Goal: Transaction & Acquisition: Purchase product/service

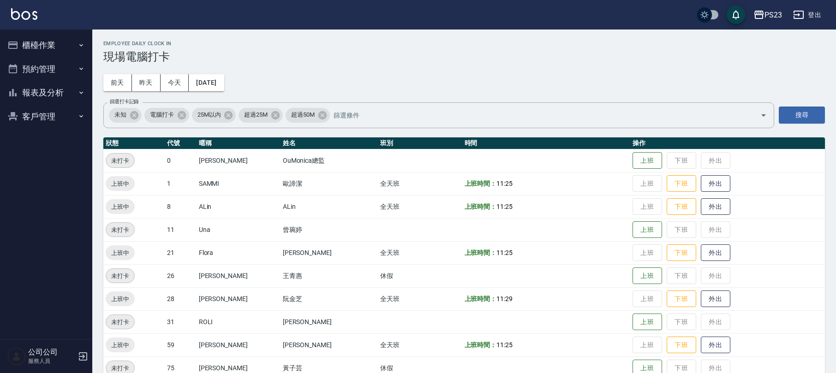
scroll to position [64, 0]
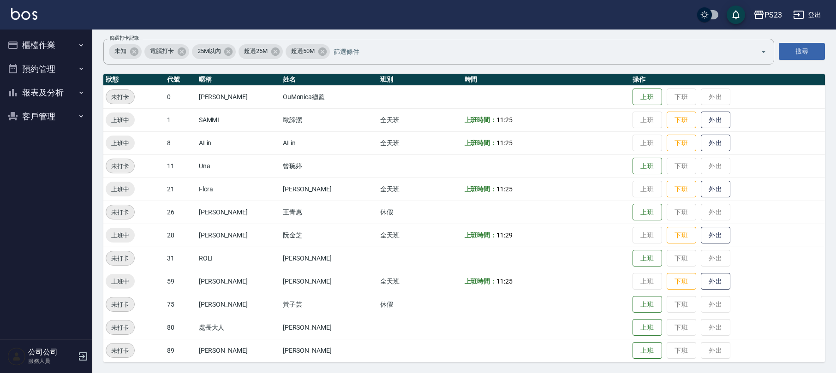
click at [67, 109] on button "客戶管理" at bounding box center [46, 117] width 85 height 24
click at [50, 146] on link "客戶列表" at bounding box center [46, 142] width 85 height 21
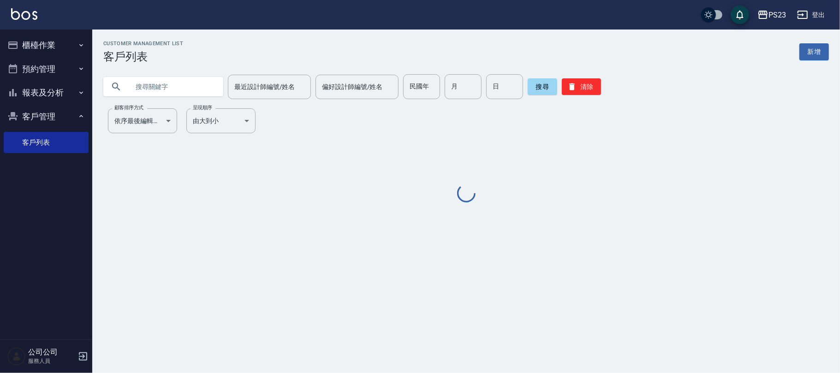
click at [185, 78] on input "text" at bounding box center [172, 86] width 87 height 25
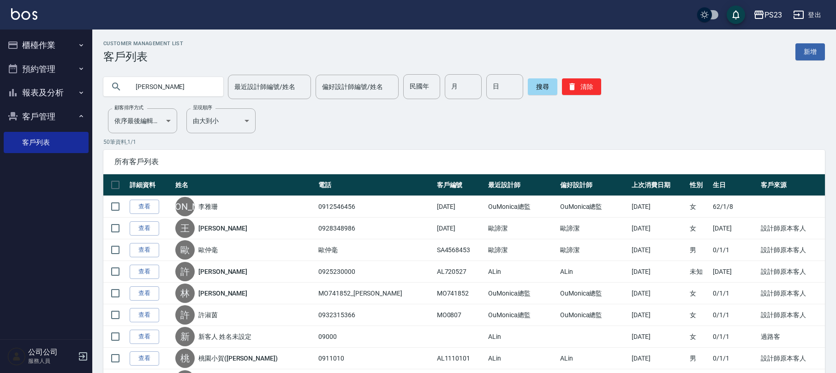
type input "[PERSON_NAME]"
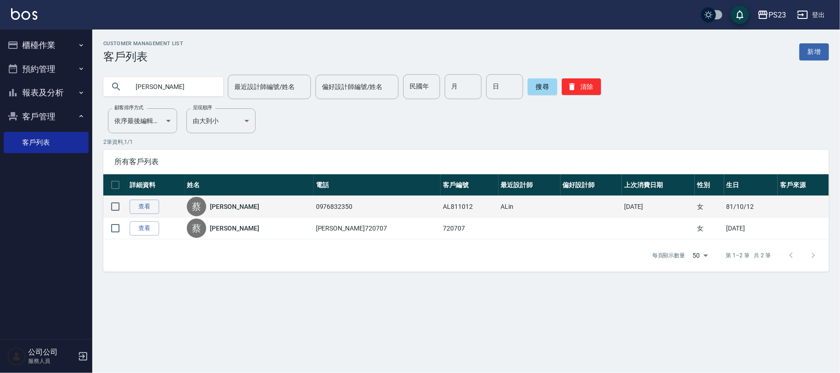
click at [231, 207] on link "[PERSON_NAME]" at bounding box center [234, 206] width 49 height 9
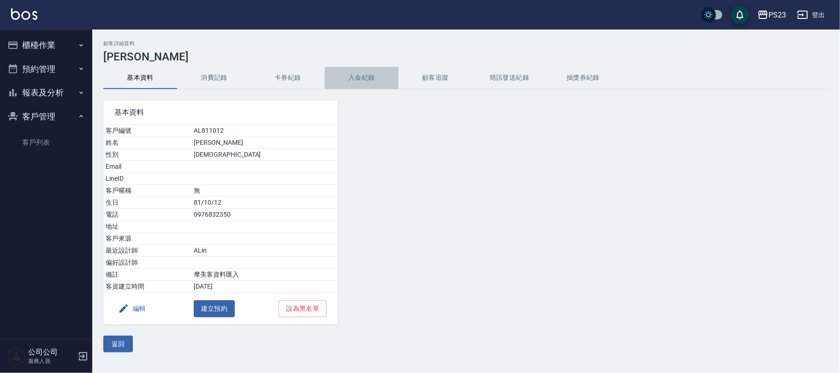
click at [362, 82] on button "入金紀錄" at bounding box center [362, 78] width 74 height 22
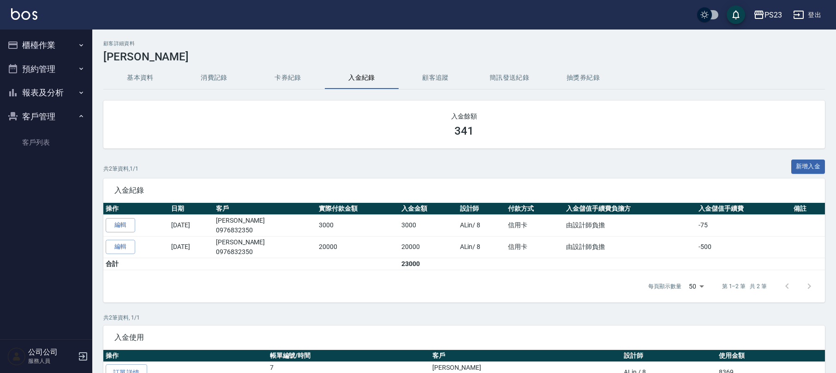
click at [34, 39] on button "櫃檯作業" at bounding box center [46, 45] width 85 height 24
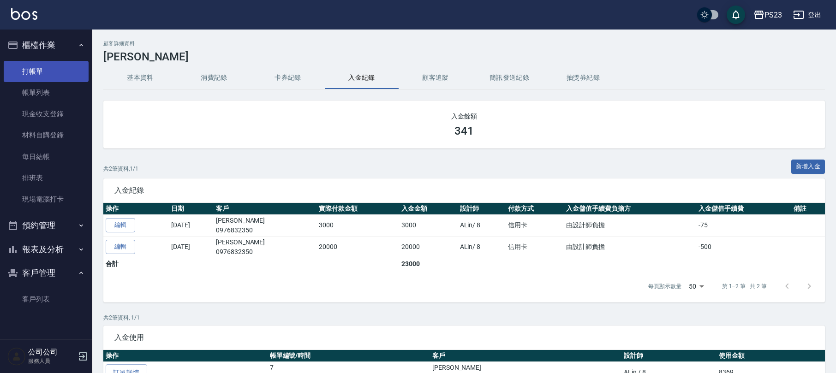
click at [43, 67] on link "打帳單" at bounding box center [46, 71] width 85 height 21
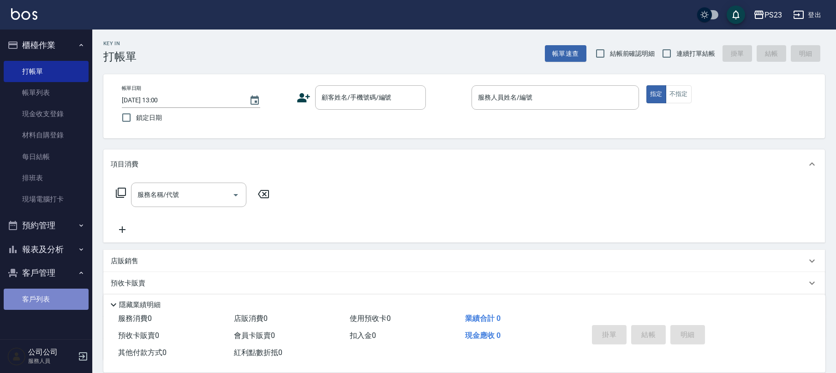
drag, startPoint x: 44, startPoint y: 294, endPoint x: 50, endPoint y: 292, distance: 6.2
click at [45, 294] on link "客戶列表" at bounding box center [46, 299] width 85 height 21
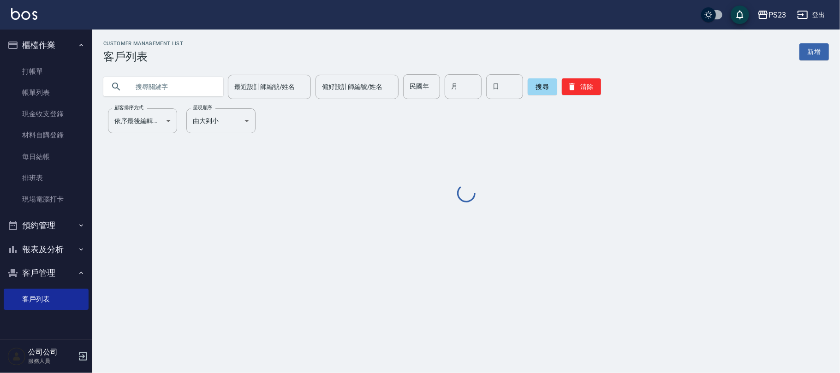
click at [153, 91] on input "text" at bounding box center [172, 86] width 87 height 25
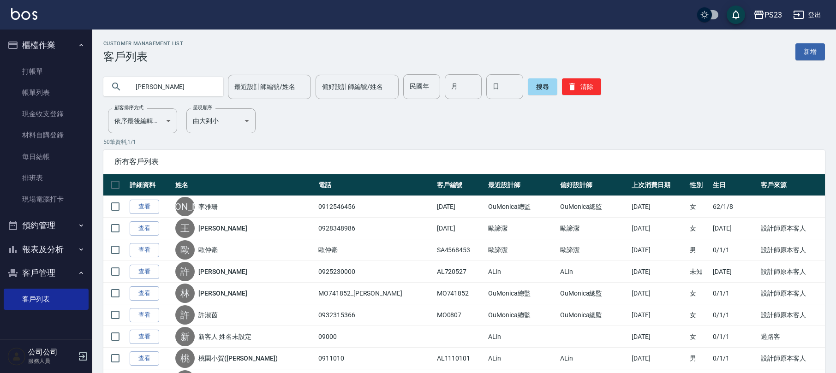
type input "[PERSON_NAME]"
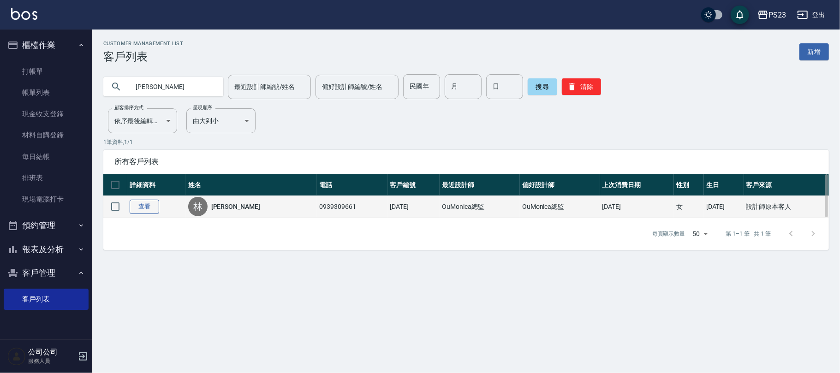
click at [141, 203] on link "查看" at bounding box center [145, 207] width 30 height 14
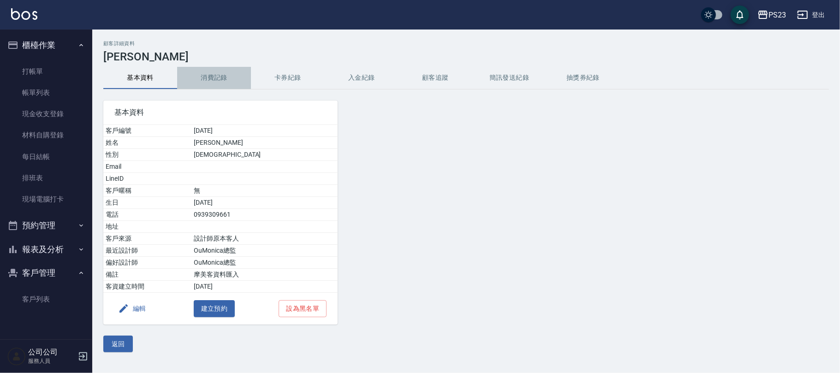
click at [220, 72] on button "消費記錄" at bounding box center [214, 78] width 74 height 22
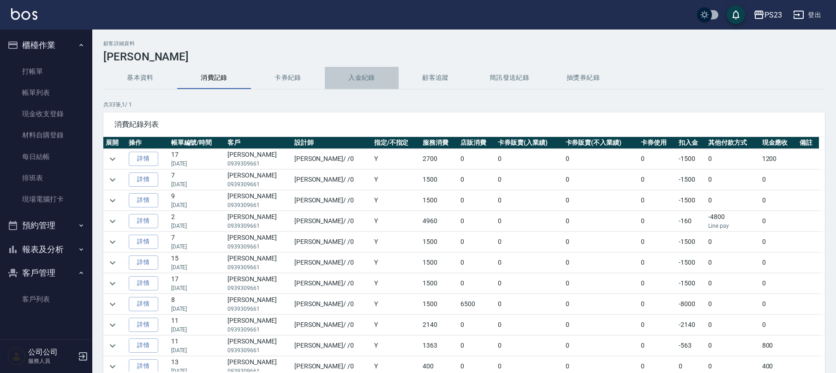
click at [355, 81] on button "入金紀錄" at bounding box center [362, 78] width 74 height 22
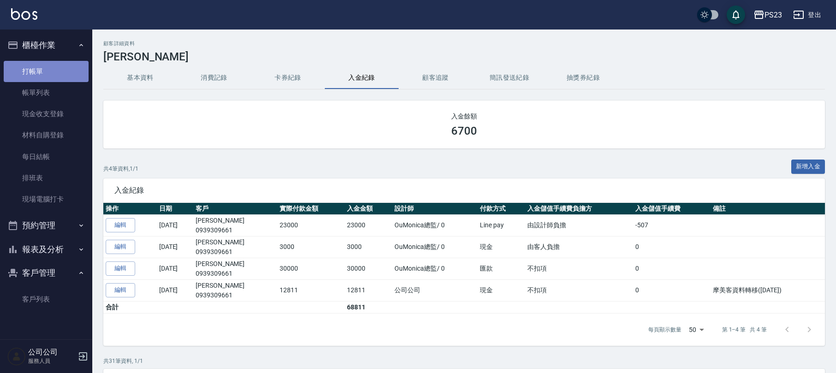
click at [37, 69] on link "打帳單" at bounding box center [46, 71] width 85 height 21
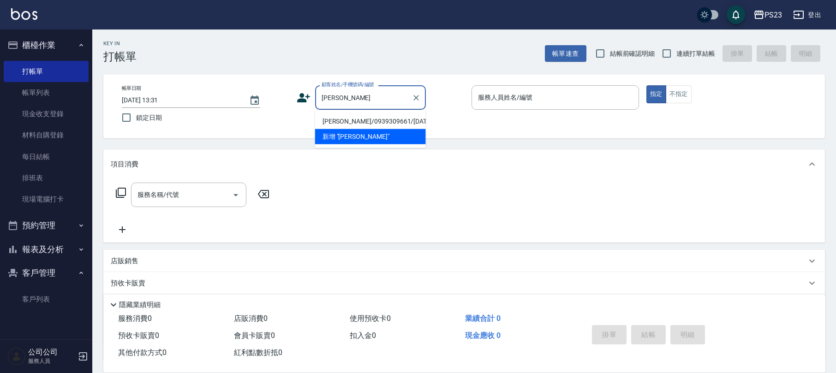
click at [393, 117] on li "[PERSON_NAME]/0939309661/[DATE]" at bounding box center [370, 121] width 111 height 15
type input "[PERSON_NAME]/0939309661/[DATE]"
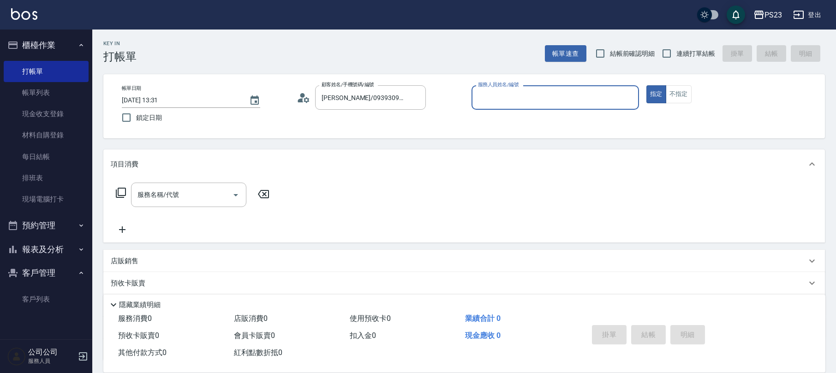
type input "[PERSON_NAME]-0"
click at [646, 85] on button "指定" at bounding box center [656, 94] width 20 height 18
type button "true"
click at [126, 190] on div "服務名稱/代號 服務名稱/代號" at bounding box center [193, 195] width 164 height 24
click at [117, 189] on icon at bounding box center [120, 192] width 11 height 11
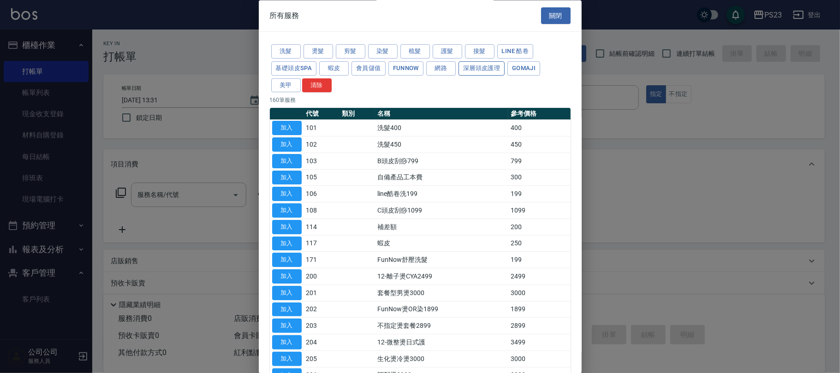
click at [482, 65] on button "深層頭皮護理" at bounding box center [481, 68] width 46 height 14
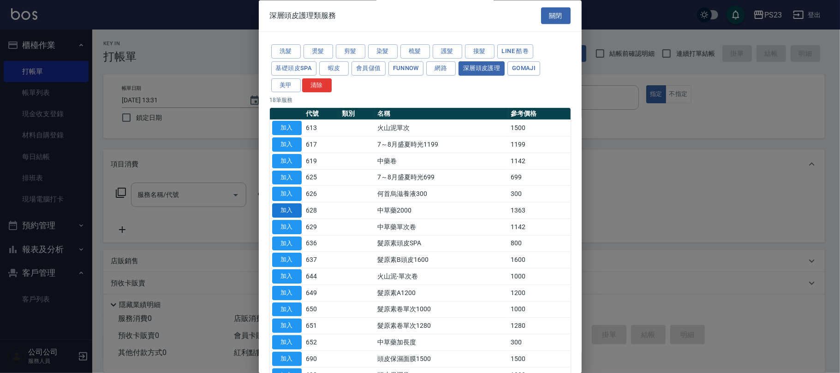
click at [290, 213] on button "加入" at bounding box center [287, 211] width 30 height 14
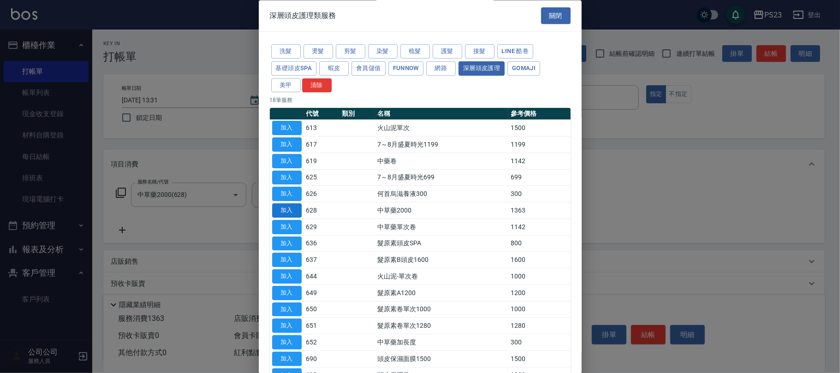
type input "中草藥2000(628)"
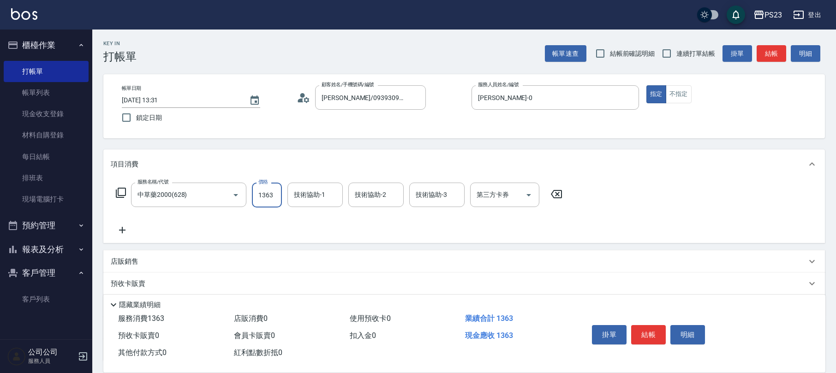
click at [264, 194] on input "1363" at bounding box center [267, 195] width 30 height 25
type input "1500"
type input "[PERSON_NAME]-0"
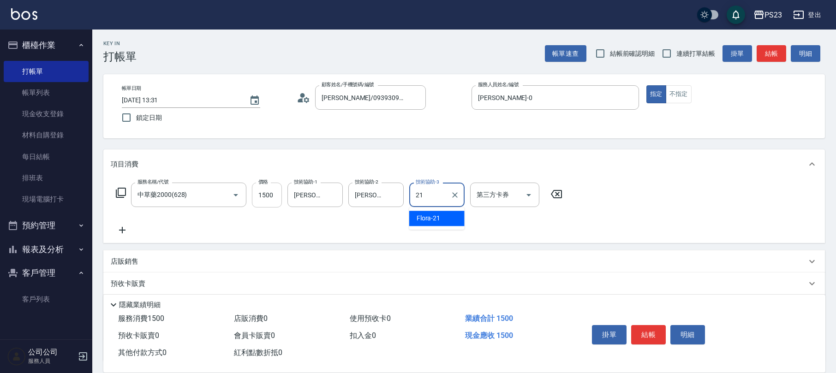
type input "Flora-21"
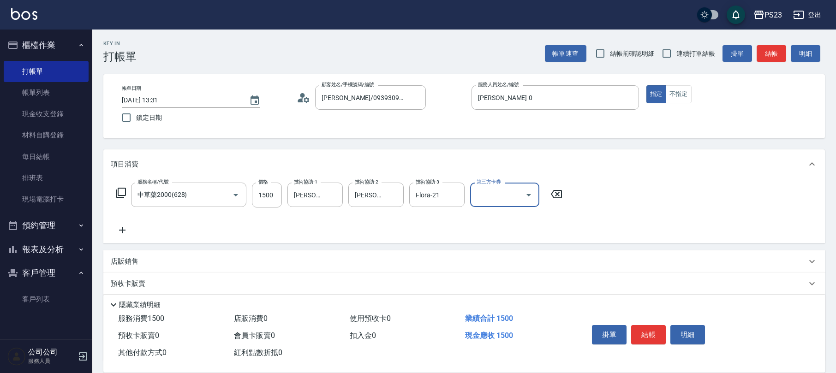
click at [123, 188] on icon at bounding box center [121, 193] width 10 height 10
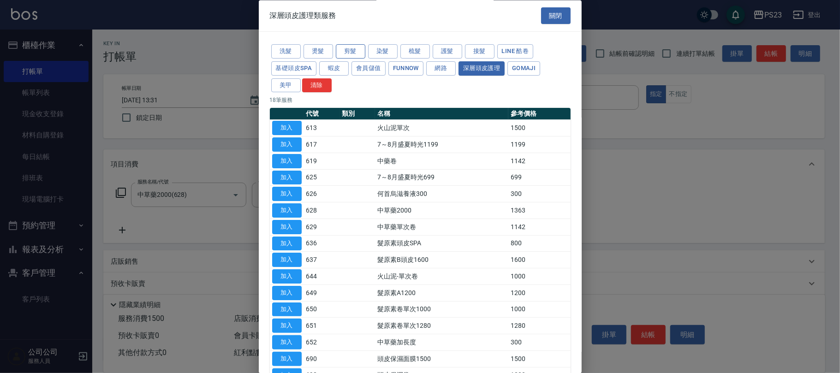
click at [358, 47] on button "剪髮" at bounding box center [351, 52] width 30 height 14
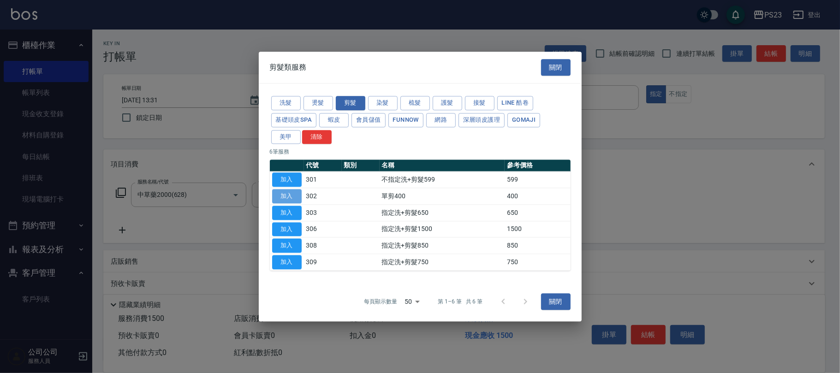
click at [289, 194] on button "加入" at bounding box center [287, 196] width 30 height 14
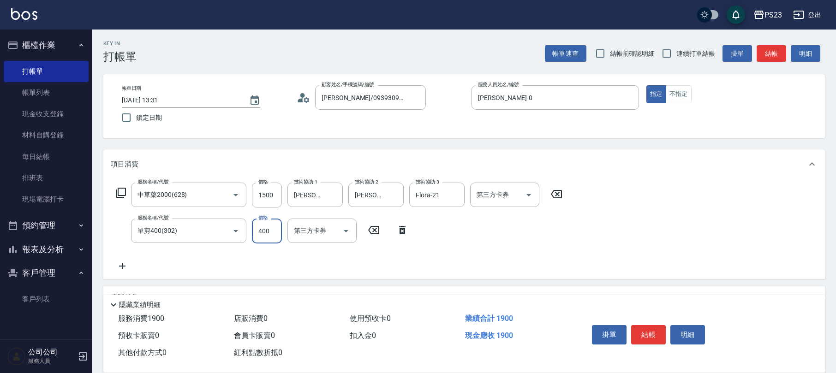
click at [255, 232] on input "400" at bounding box center [267, 231] width 30 height 25
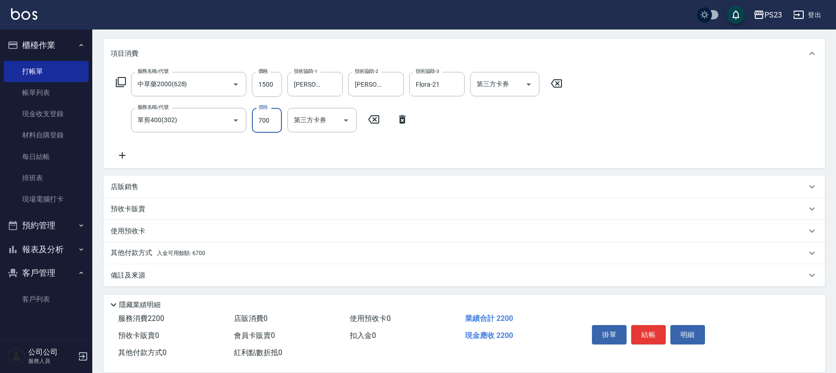
type input "700"
click at [185, 256] on span "入金可用餘額: 6700" at bounding box center [181, 253] width 48 height 6
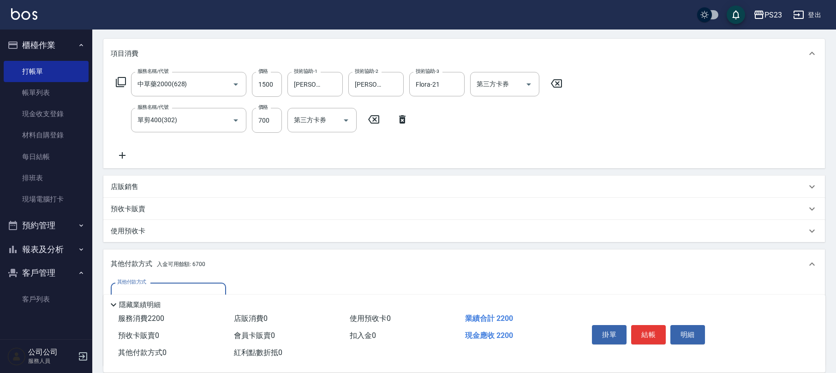
scroll to position [219, 0]
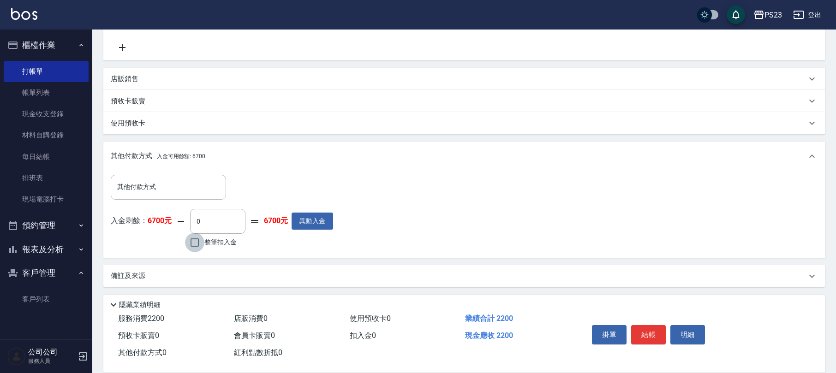
click at [194, 240] on input "整筆扣入金" at bounding box center [194, 242] width 19 height 19
checkbox input "true"
type input "2200"
click at [644, 327] on button "結帳" at bounding box center [648, 334] width 35 height 19
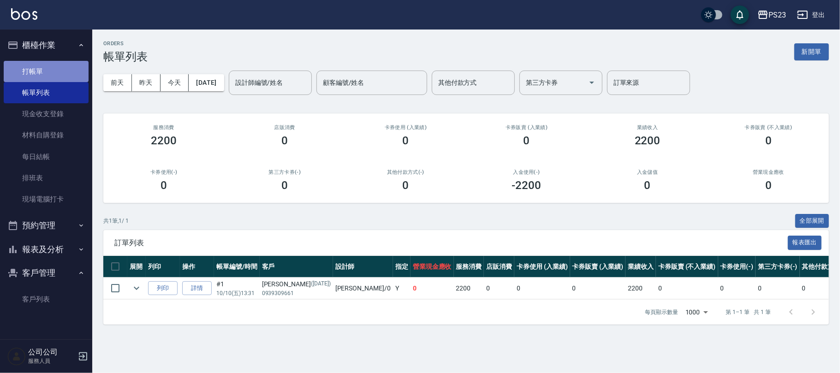
click at [22, 71] on link "打帳單" at bounding box center [46, 71] width 85 height 21
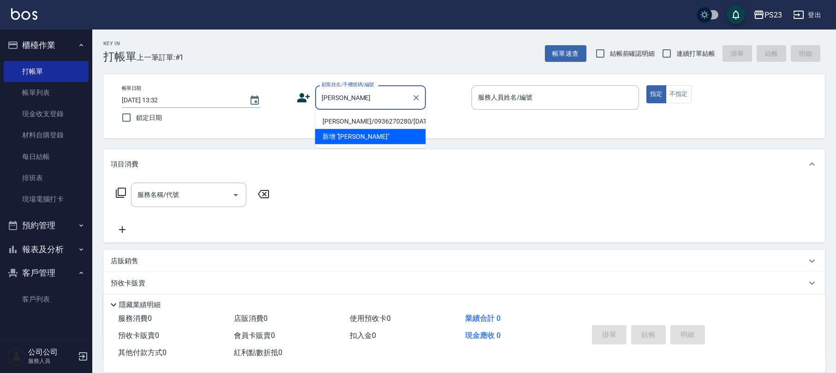
click at [398, 109] on div "[PERSON_NAME] 顧客姓名/手機號碼/編號" at bounding box center [370, 97] width 111 height 24
click at [388, 122] on li "[PERSON_NAME]/0936270280/[DATE]" at bounding box center [370, 121] width 111 height 15
type input "[PERSON_NAME]/0936270280/[DATE]"
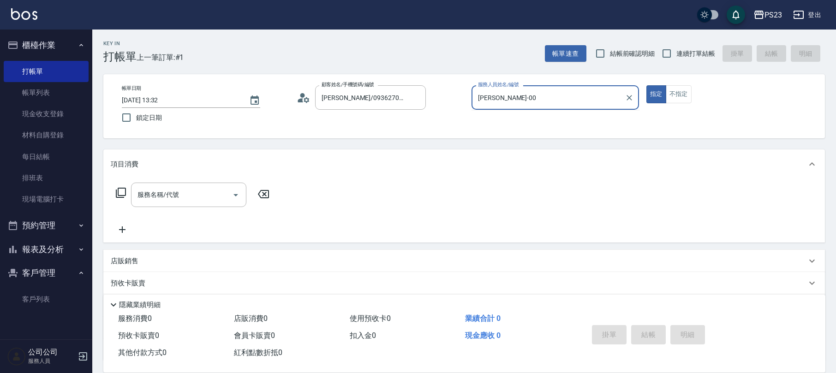
click at [646, 85] on button "指定" at bounding box center [656, 94] width 20 height 18
type input "[PERSON_NAME]-0"
type button "true"
click at [116, 195] on icon at bounding box center [121, 193] width 10 height 10
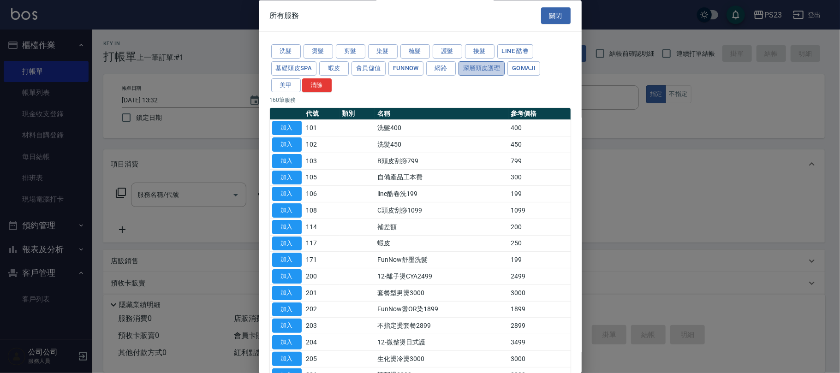
click at [491, 69] on button "深層頭皮護理" at bounding box center [481, 68] width 46 height 14
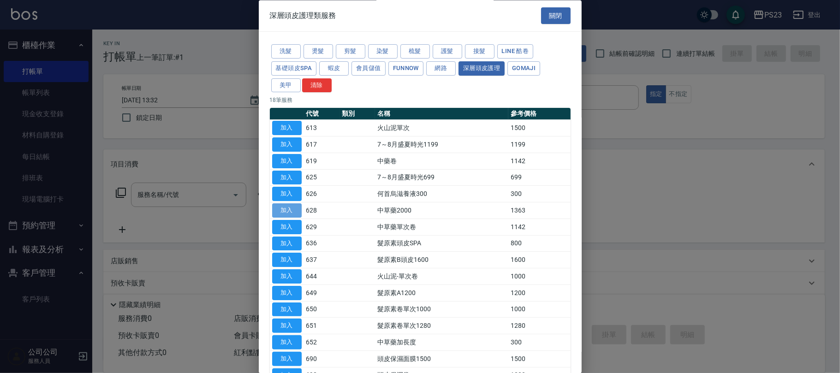
click at [290, 210] on button "加入" at bounding box center [287, 211] width 30 height 14
type input "中草藥2000(628)"
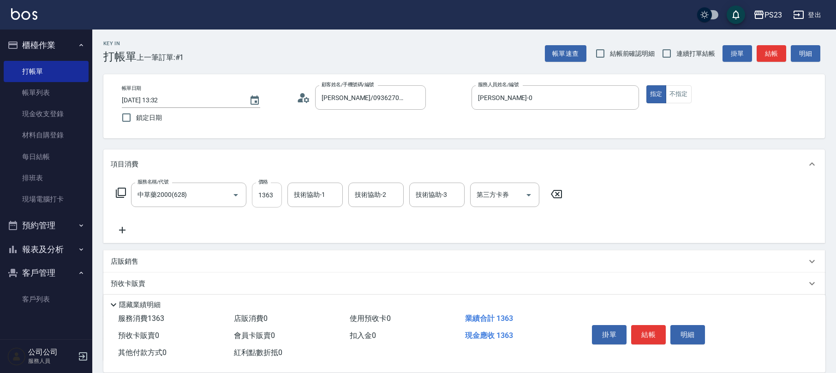
click at [270, 195] on input "1363" at bounding box center [267, 195] width 30 height 25
type input "1500"
type input "Flora-21"
type input "212"
type input "Flora-21"
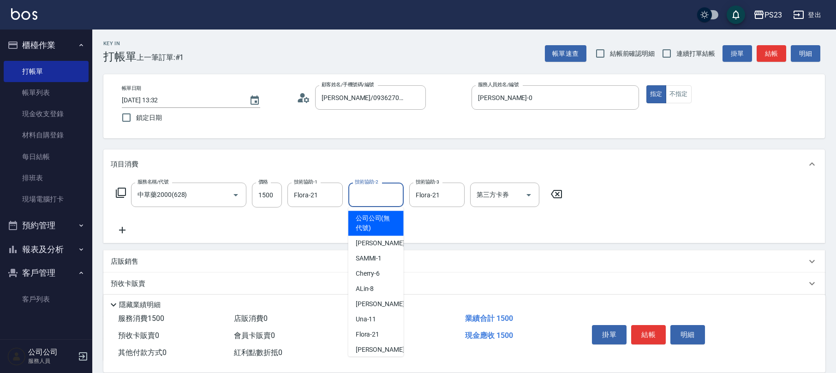
click at [365, 189] on input "技術協助-2" at bounding box center [375, 195] width 47 height 16
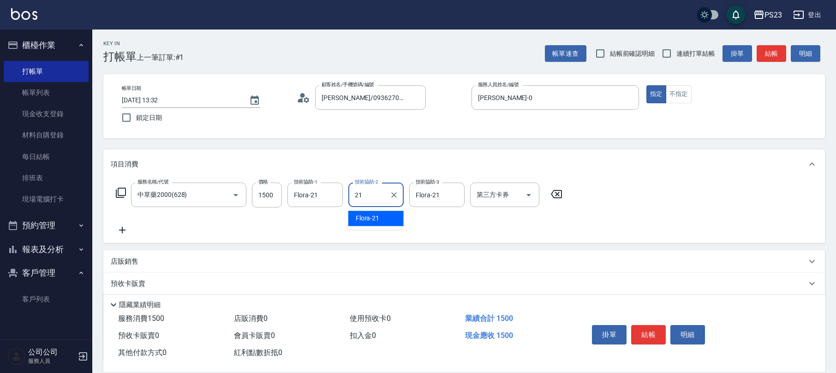
type input "Flora-21"
click at [119, 190] on icon at bounding box center [120, 192] width 11 height 11
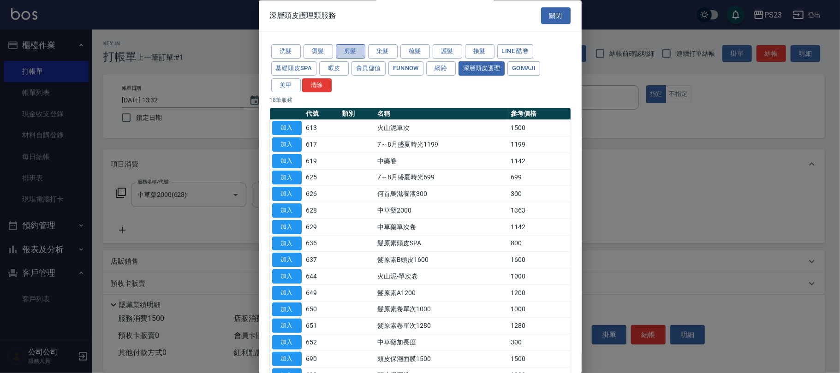
click at [350, 52] on button "剪髮" at bounding box center [351, 52] width 30 height 14
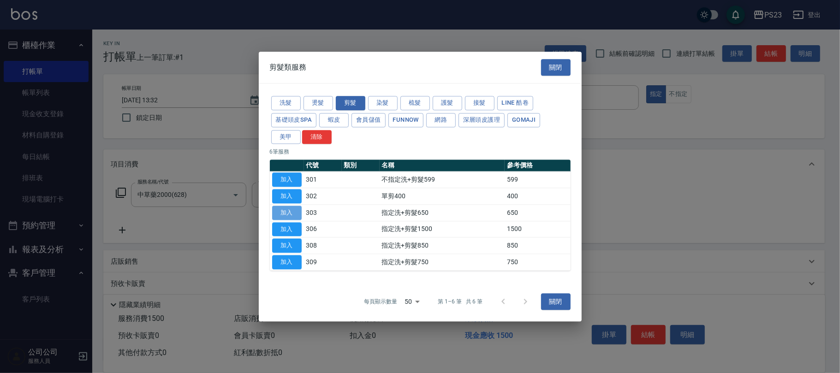
click at [280, 207] on button "加入" at bounding box center [287, 213] width 30 height 14
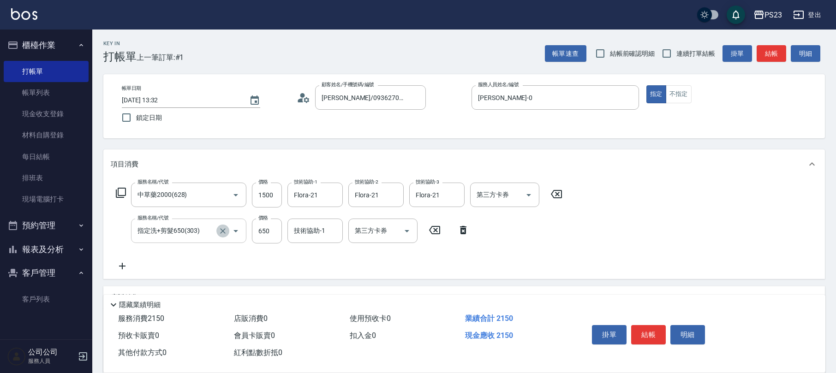
click at [226, 235] on icon "Clear" at bounding box center [222, 230] width 9 height 9
type input "指定洗+剪髮650(303)"
click at [220, 231] on icon "Clear" at bounding box center [222, 230] width 9 height 9
type input "指定洗+剪髮650(303)"
click at [467, 233] on icon at bounding box center [463, 230] width 23 height 11
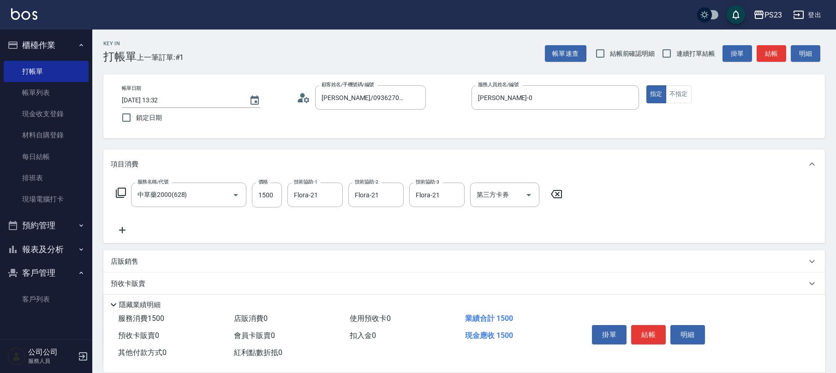
click at [115, 185] on div "服務名稱/代號 中草藥2000(628) 服務名稱/代號 價格 1500 價格 技術協助-1 Flora-21 技術協助-1 技術協助-2 Flora-21 …" at bounding box center [339, 195] width 457 height 25
click at [119, 189] on icon at bounding box center [120, 192] width 11 height 11
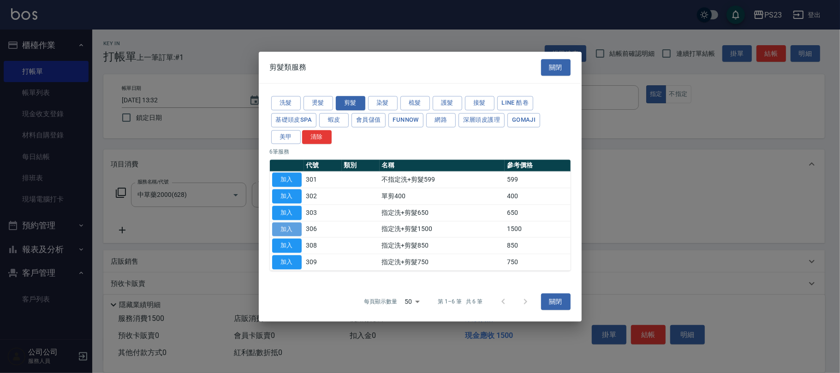
click at [288, 223] on button "加入" at bounding box center [287, 229] width 30 height 14
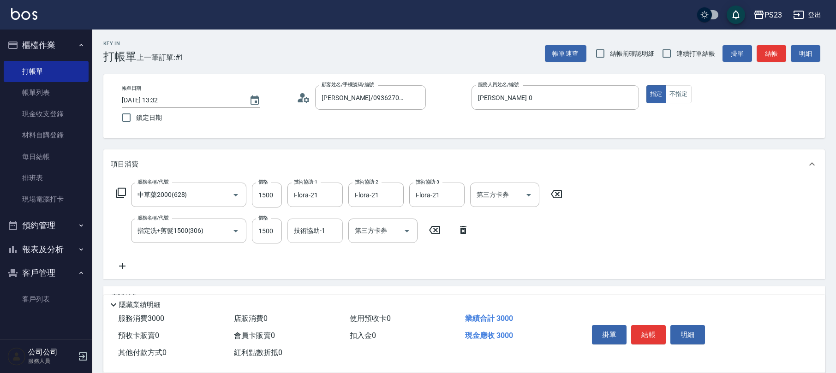
click at [290, 232] on div "技術協助-1" at bounding box center [314, 231] width 55 height 24
type input "[PERSON_NAME]-0"
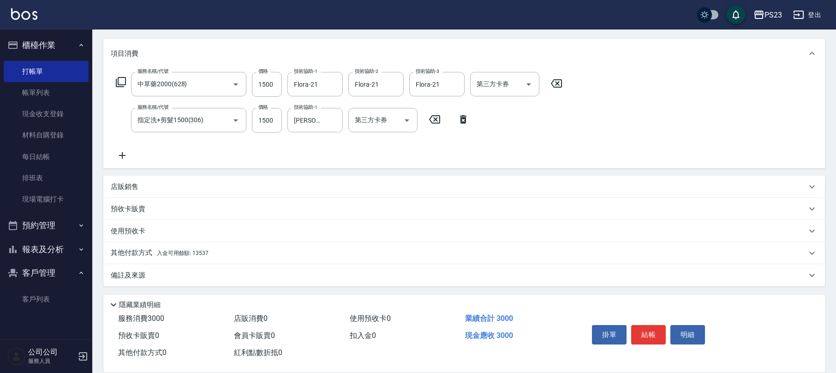
click at [208, 257] on div "其他付款方式 入金可用餘額: 13537" at bounding box center [463, 253] width 721 height 22
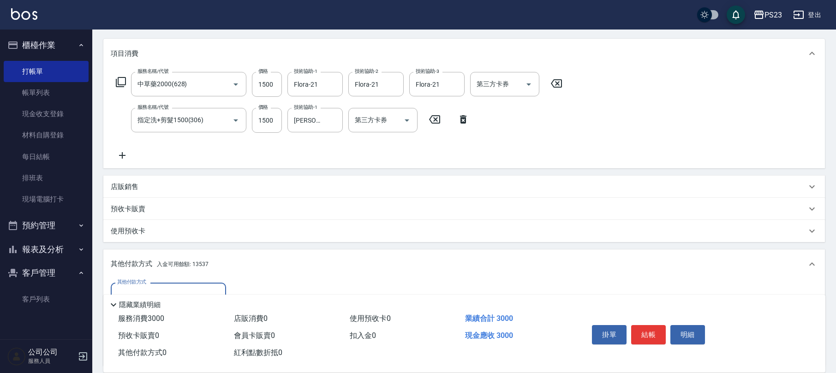
scroll to position [219, 0]
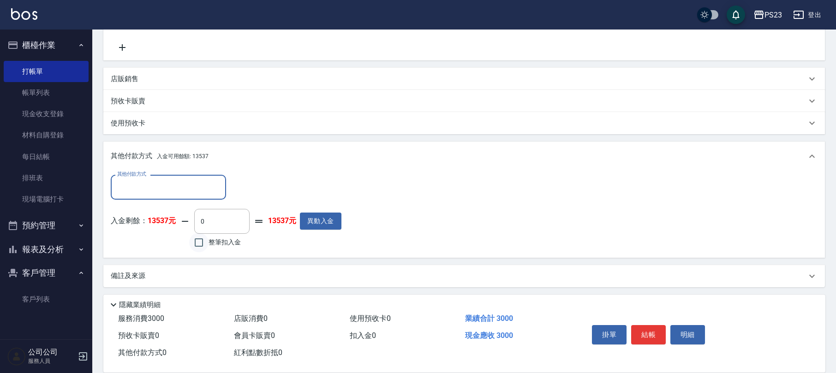
click at [200, 241] on input "整筆扣入金" at bounding box center [198, 242] width 19 height 19
checkbox input "true"
type input "3000"
click at [655, 335] on button "結帳" at bounding box center [648, 334] width 35 height 19
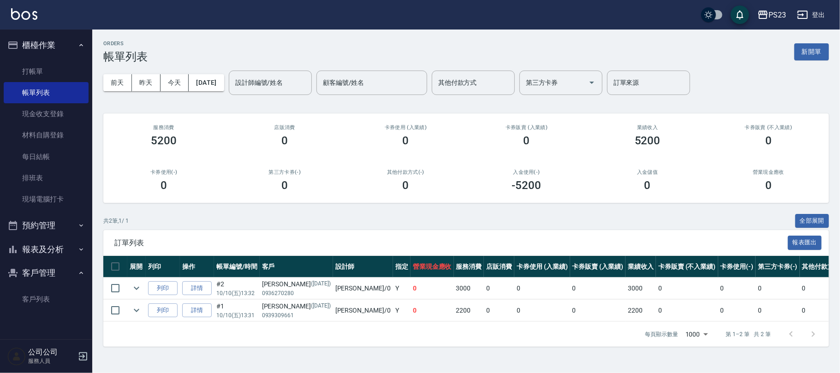
click at [72, 240] on button "報表及分析" at bounding box center [46, 250] width 85 height 24
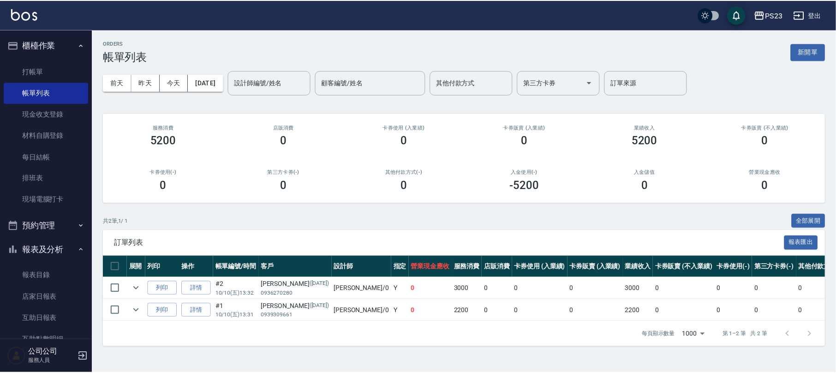
scroll to position [163, 0]
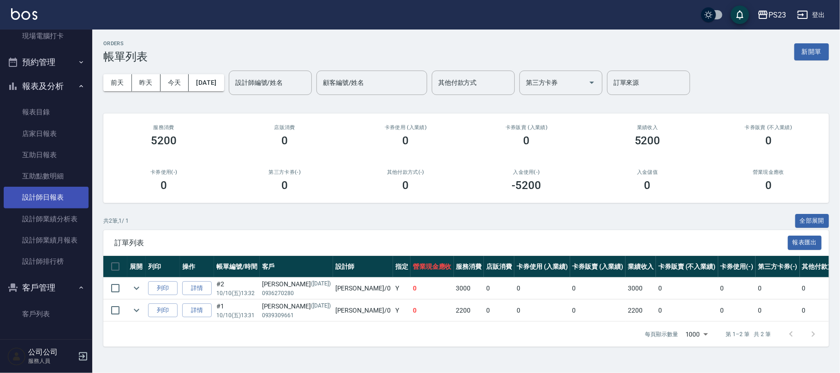
click at [58, 192] on link "設計師日報表" at bounding box center [46, 197] width 85 height 21
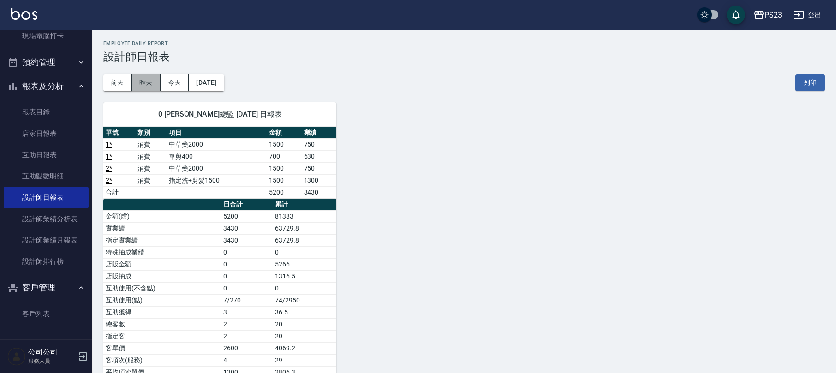
click at [141, 76] on button "昨天" at bounding box center [146, 82] width 29 height 17
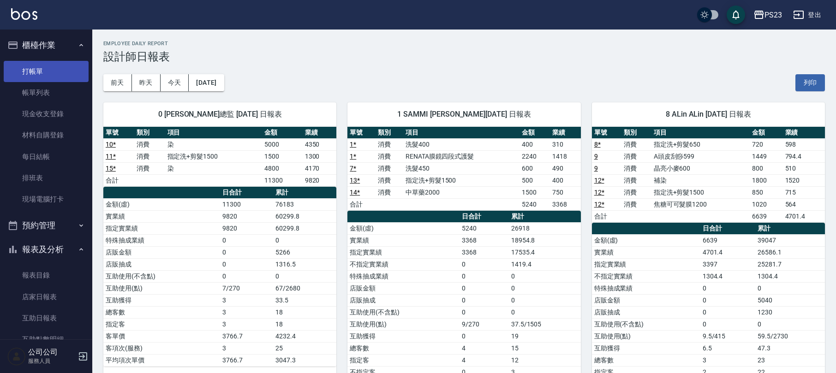
click at [44, 72] on link "打帳單" at bounding box center [46, 71] width 85 height 21
